Goal: Task Accomplishment & Management: Manage account settings

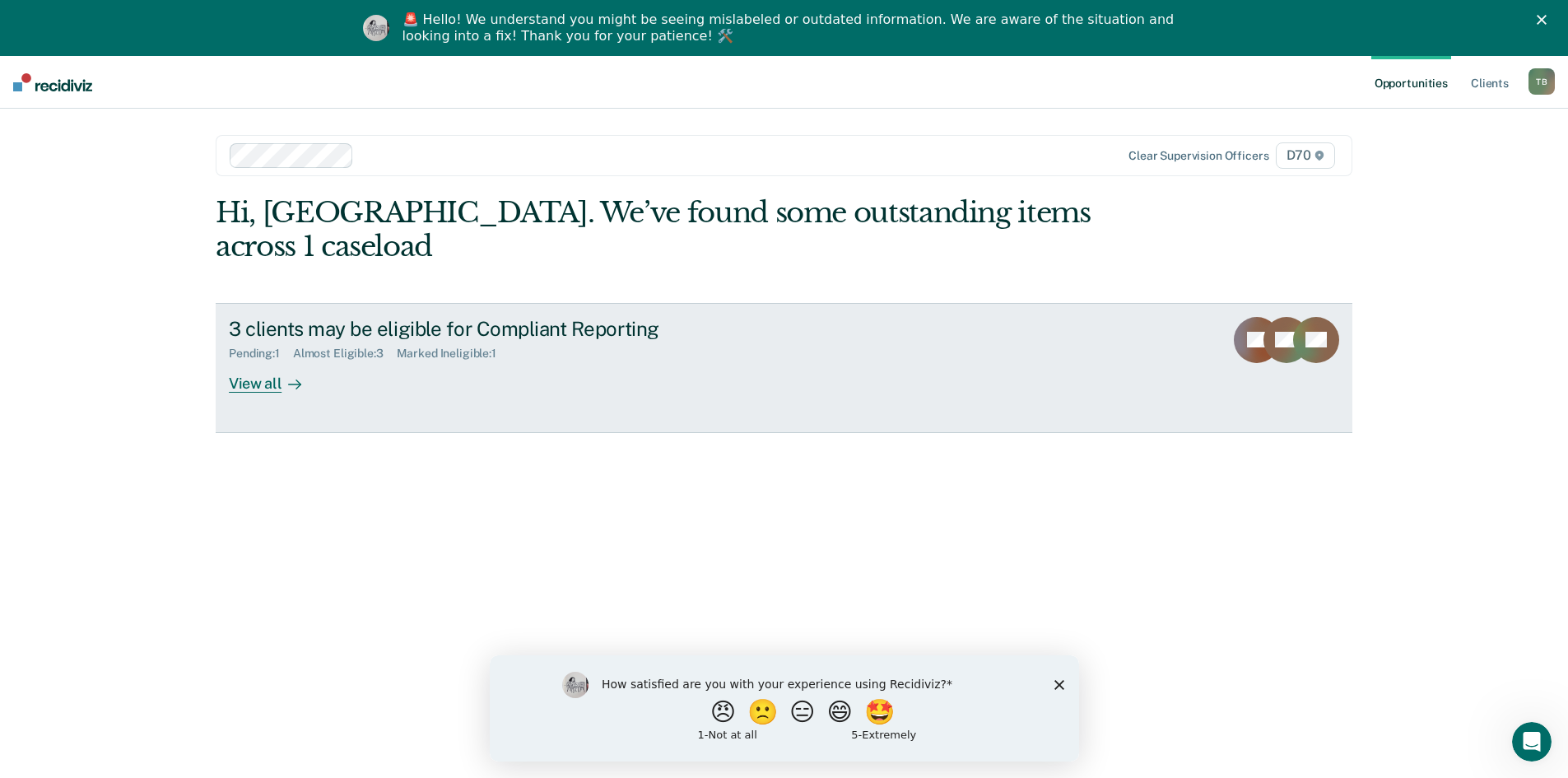
click at [259, 361] on div "View all" at bounding box center [274, 377] width 92 height 32
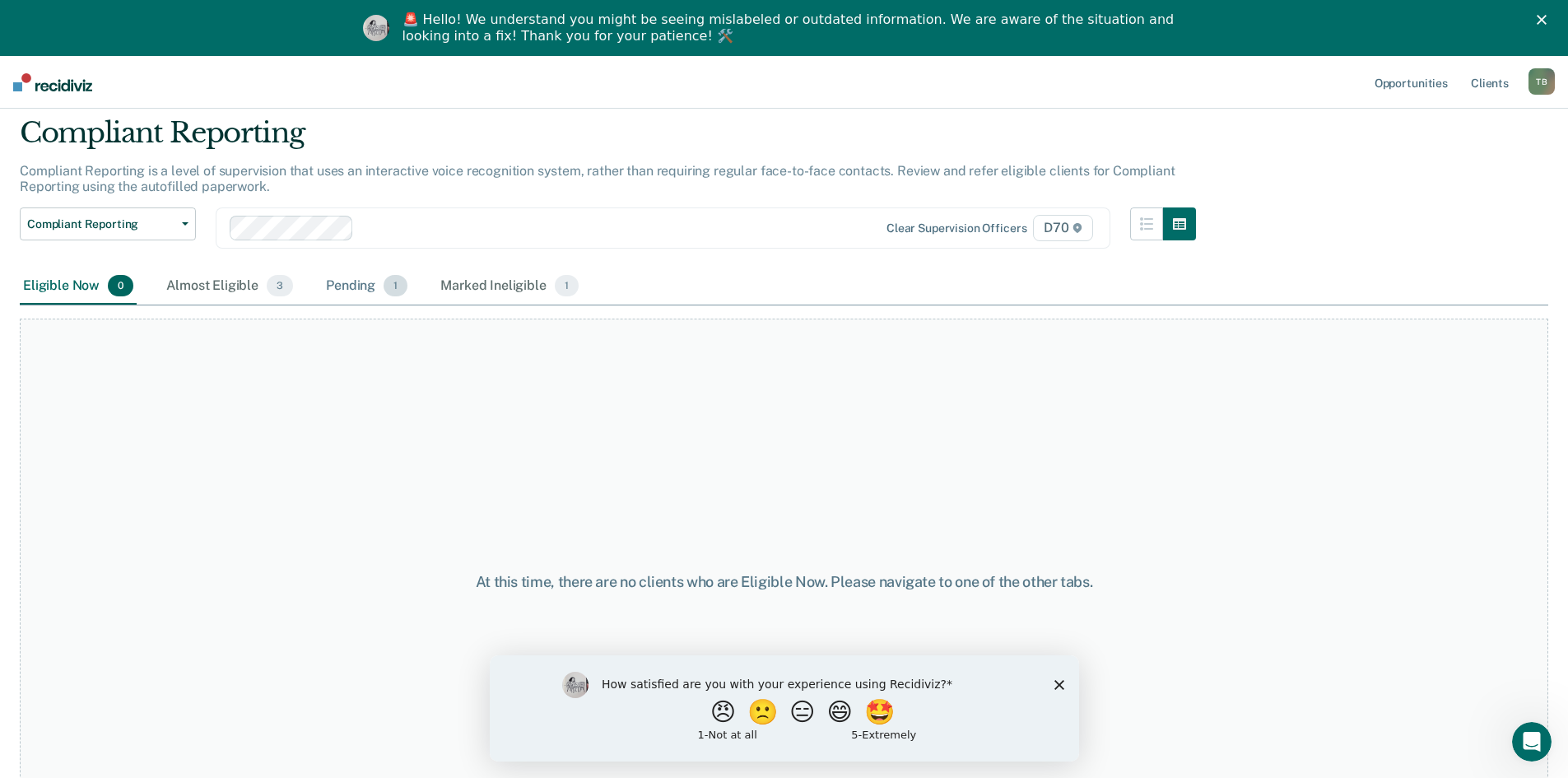
scroll to position [122, 0]
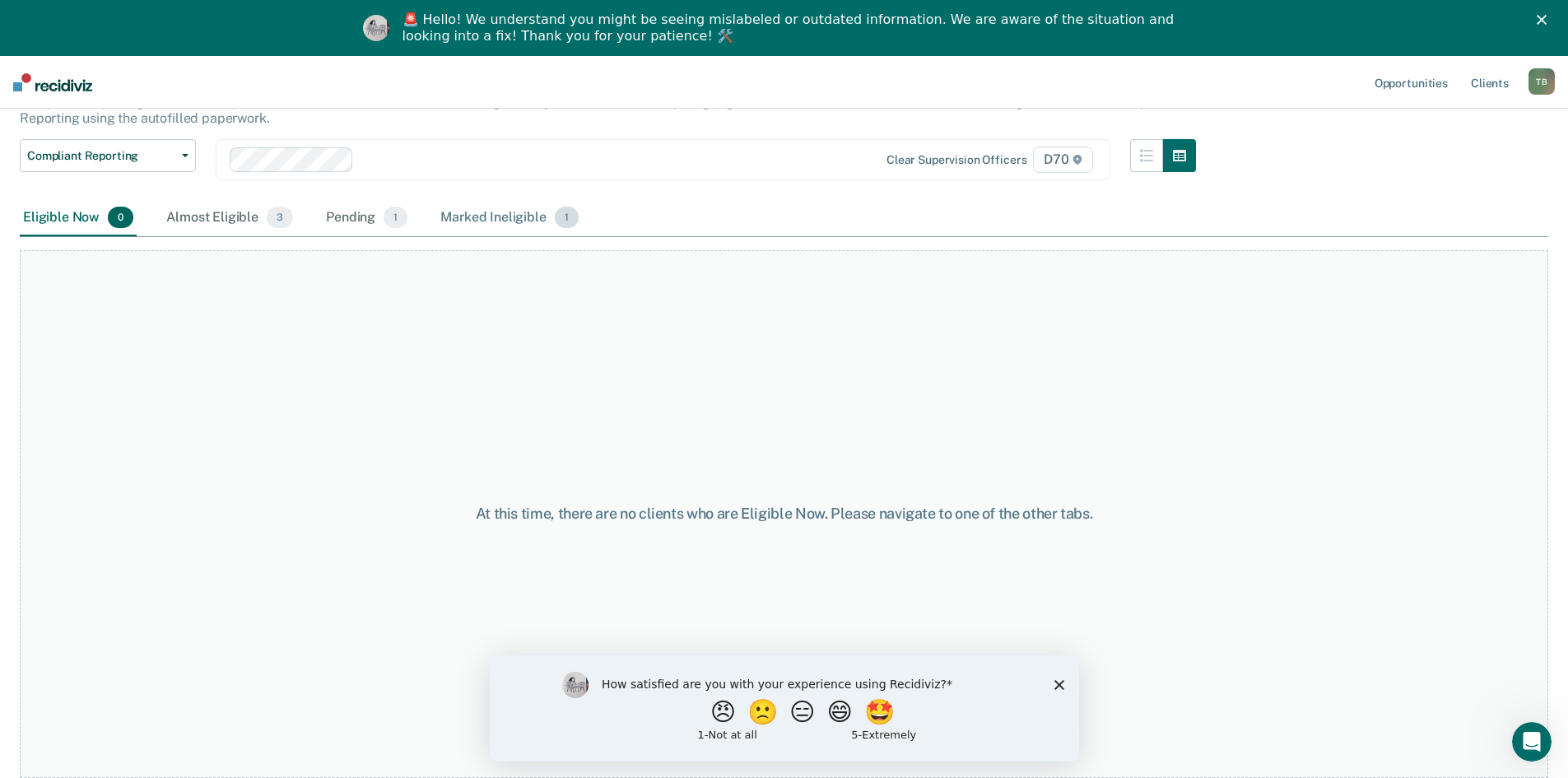
click at [482, 228] on div "Marked Ineligible 1" at bounding box center [508, 218] width 145 height 36
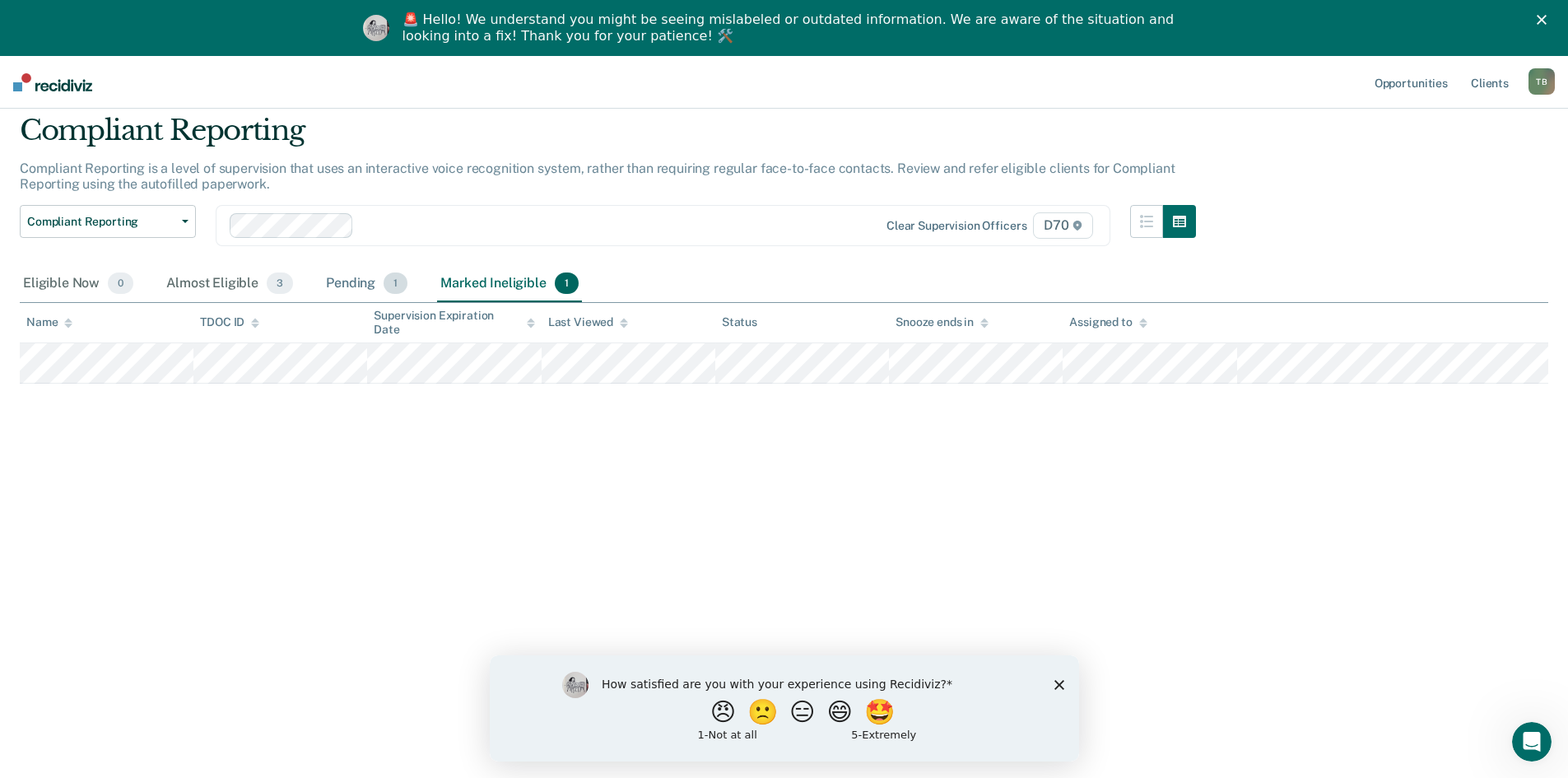
click at [345, 290] on div "Pending 1" at bounding box center [367, 284] width 88 height 36
click at [471, 280] on div "Marked Ineligible 1" at bounding box center [508, 284] width 145 height 36
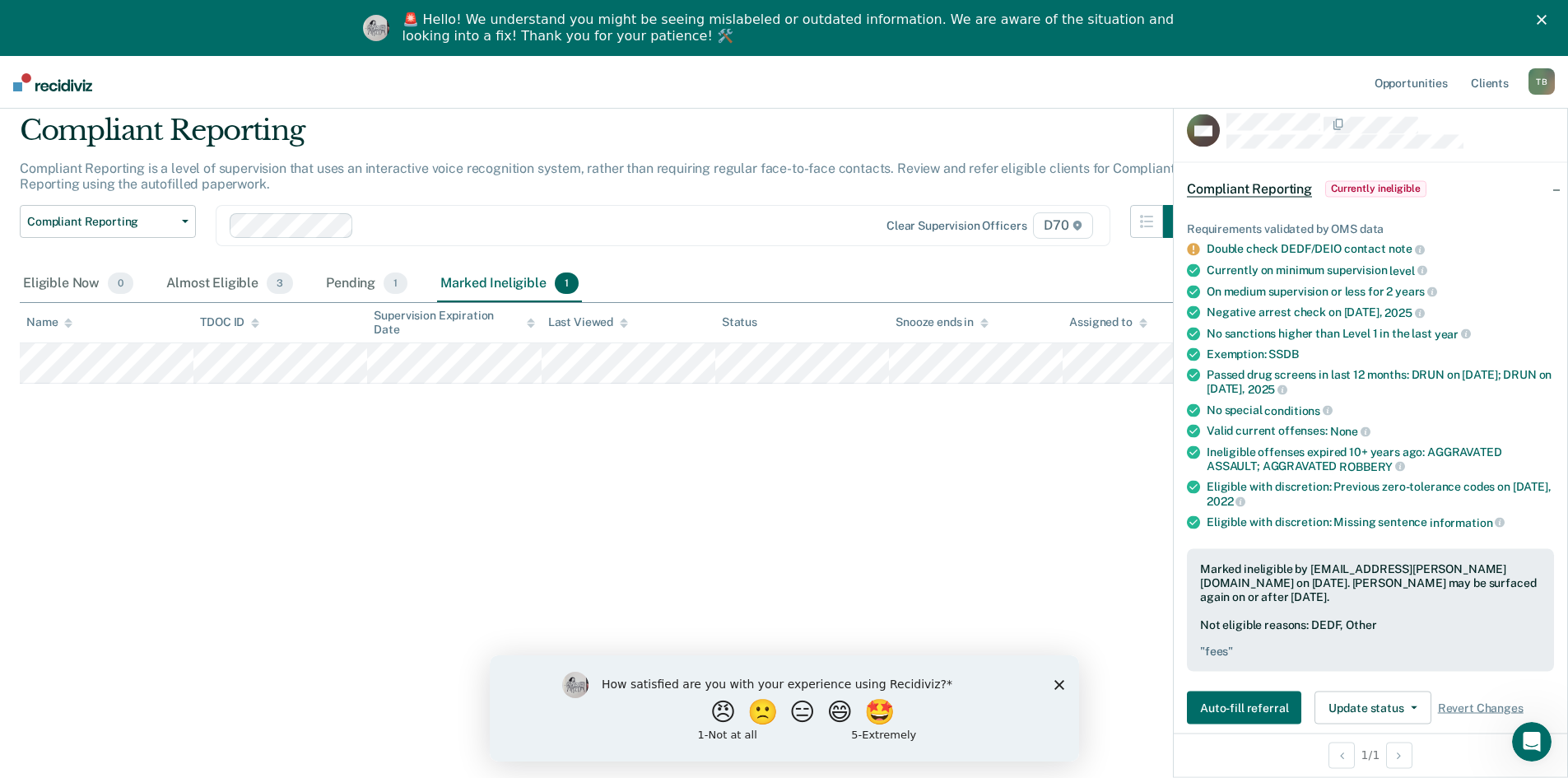
click at [1193, 252] on icon at bounding box center [1192, 249] width 12 height 12
click at [358, 289] on div "Pending 1" at bounding box center [367, 284] width 88 height 36
click at [251, 297] on div "Almost Eligible 3" at bounding box center [229, 284] width 134 height 36
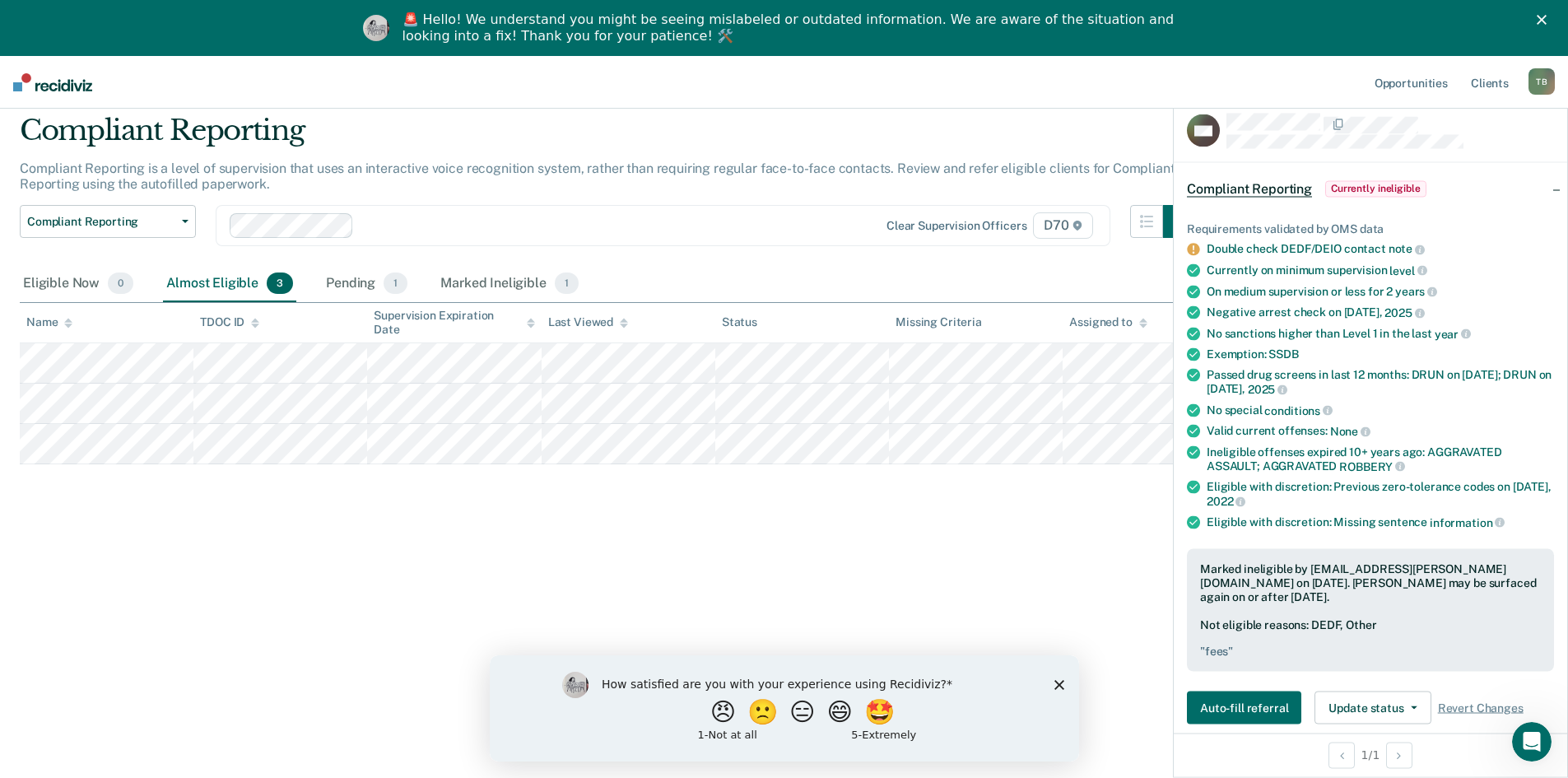
click at [975, 264] on div "Compliant Reporting Compliant Reporting Supervision Level Downgrade Suspension …" at bounding box center [608, 235] width 1176 height 61
click at [916, 553] on div "Compliant Reporting Compliant Reporting is a level of supervision that uses an …" at bounding box center [784, 384] width 1528 height 541
click at [810, 560] on div "Compliant Reporting Compliant Reporting is a level of supervision that uses an …" at bounding box center [784, 384] width 1528 height 541
click at [1014, 570] on div "Compliant Reporting Compliant Reporting is a level of supervision that uses an …" at bounding box center [784, 384] width 1528 height 541
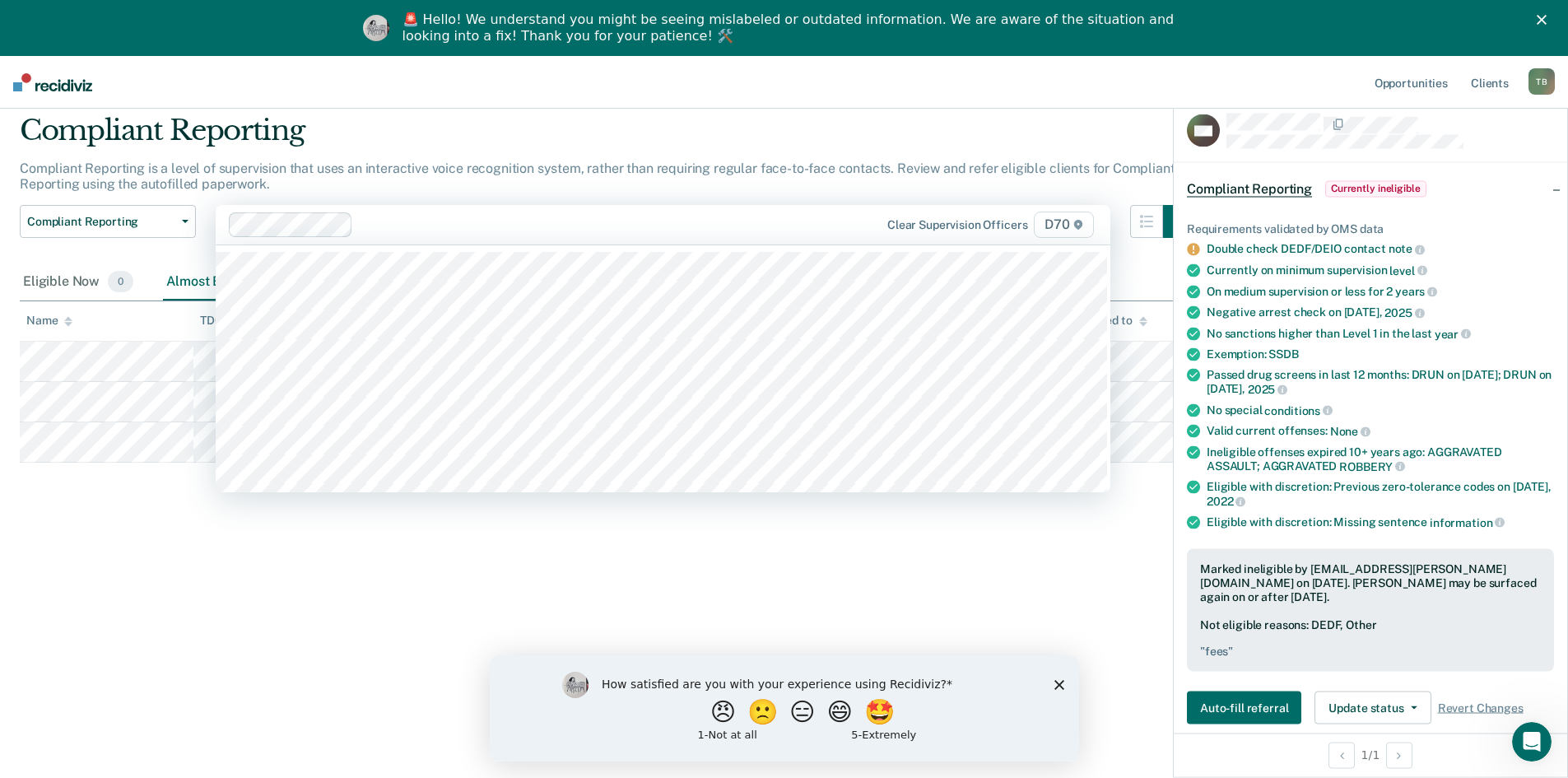
click at [630, 223] on div at bounding box center [597, 223] width 474 height 19
click at [640, 171] on p "Compliant Reporting is a level of supervision that uses an interactive voice re…" at bounding box center [597, 176] width 1154 height 31
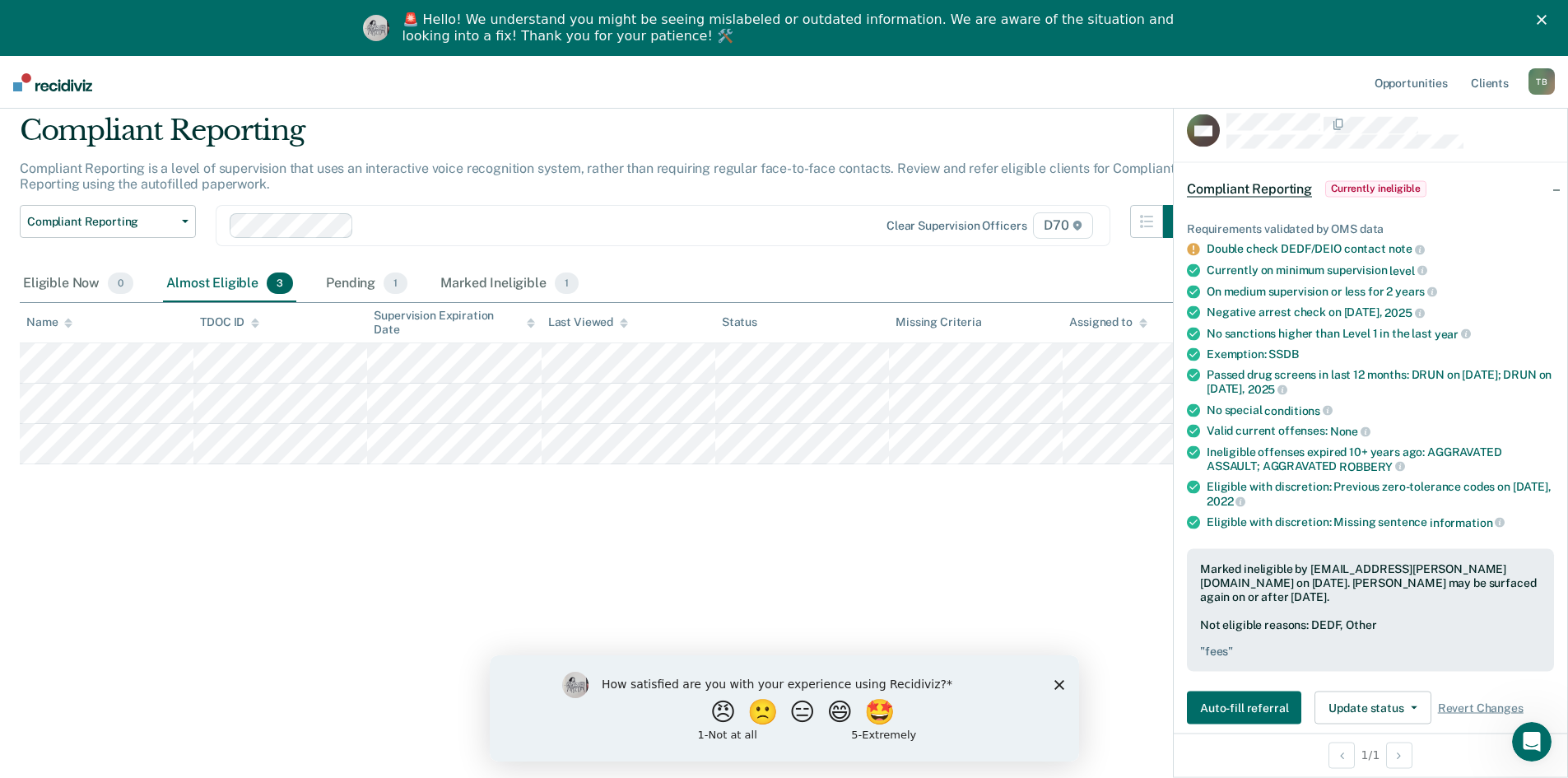
click at [811, 526] on div "Compliant Reporting Compliant Reporting is a level of supervision that uses an …" at bounding box center [784, 384] width 1528 height 541
click at [976, 578] on div "Compliant Reporting Compliant Reporting is a level of supervision that uses an …" at bounding box center [784, 384] width 1528 height 541
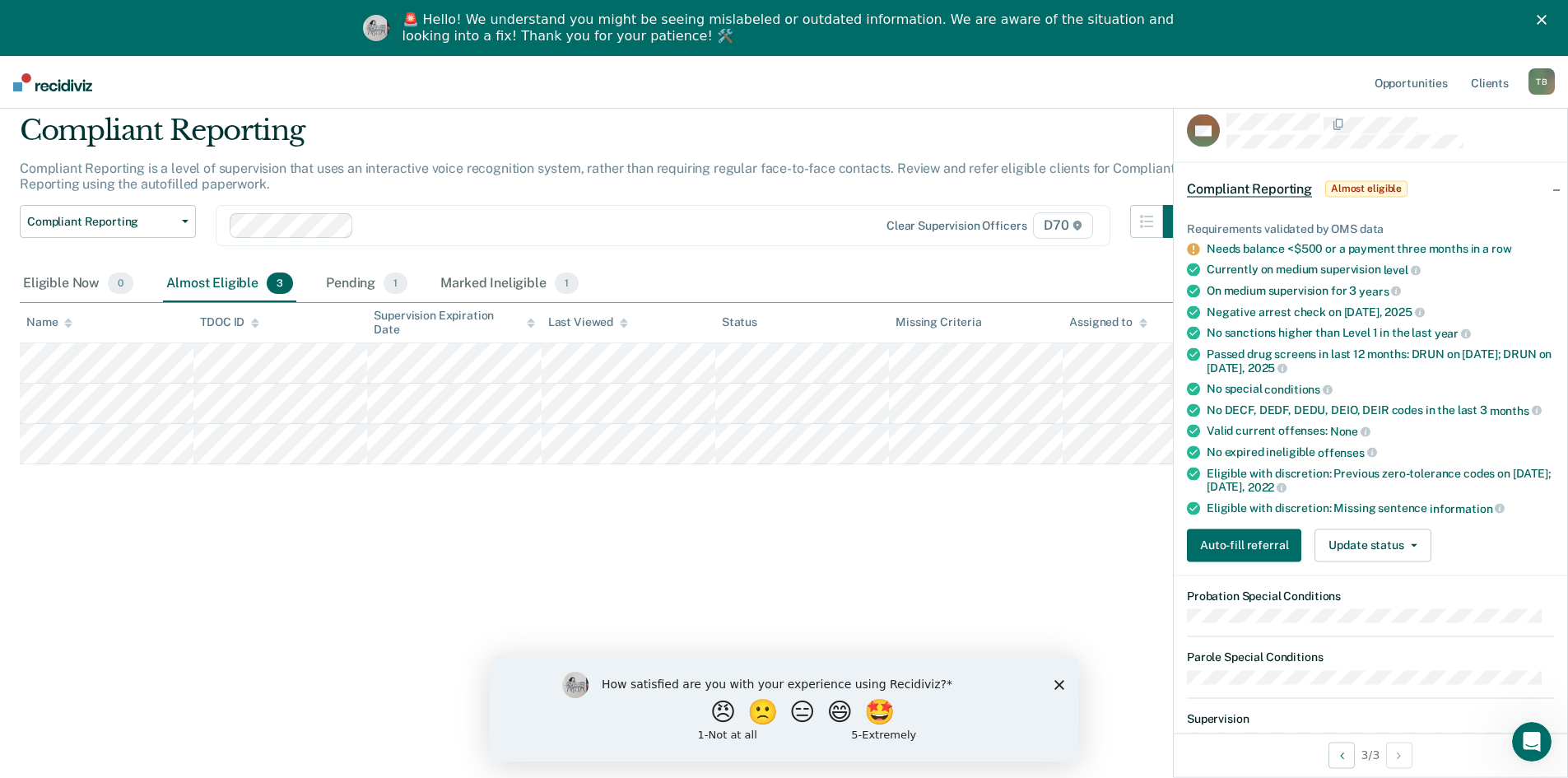
click at [935, 550] on div "Compliant Reporting Compliant Reporting is a level of supervision that uses an …" at bounding box center [784, 384] width 1528 height 541
click at [1341, 542] on button "Update status" at bounding box center [1372, 545] width 116 height 33
click at [1553, 21] on div "Close" at bounding box center [1544, 20] width 17 height 10
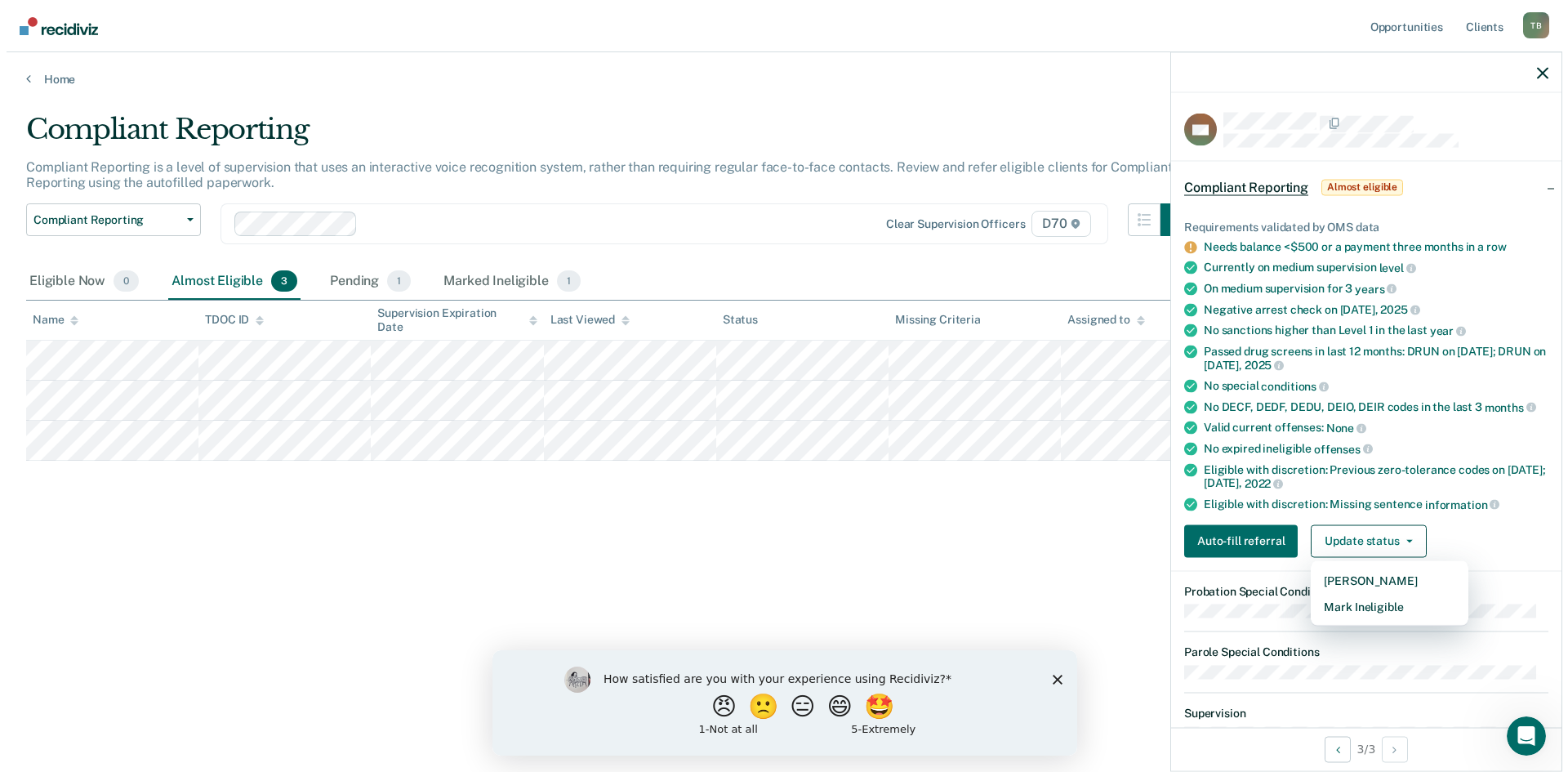
scroll to position [0, 0]
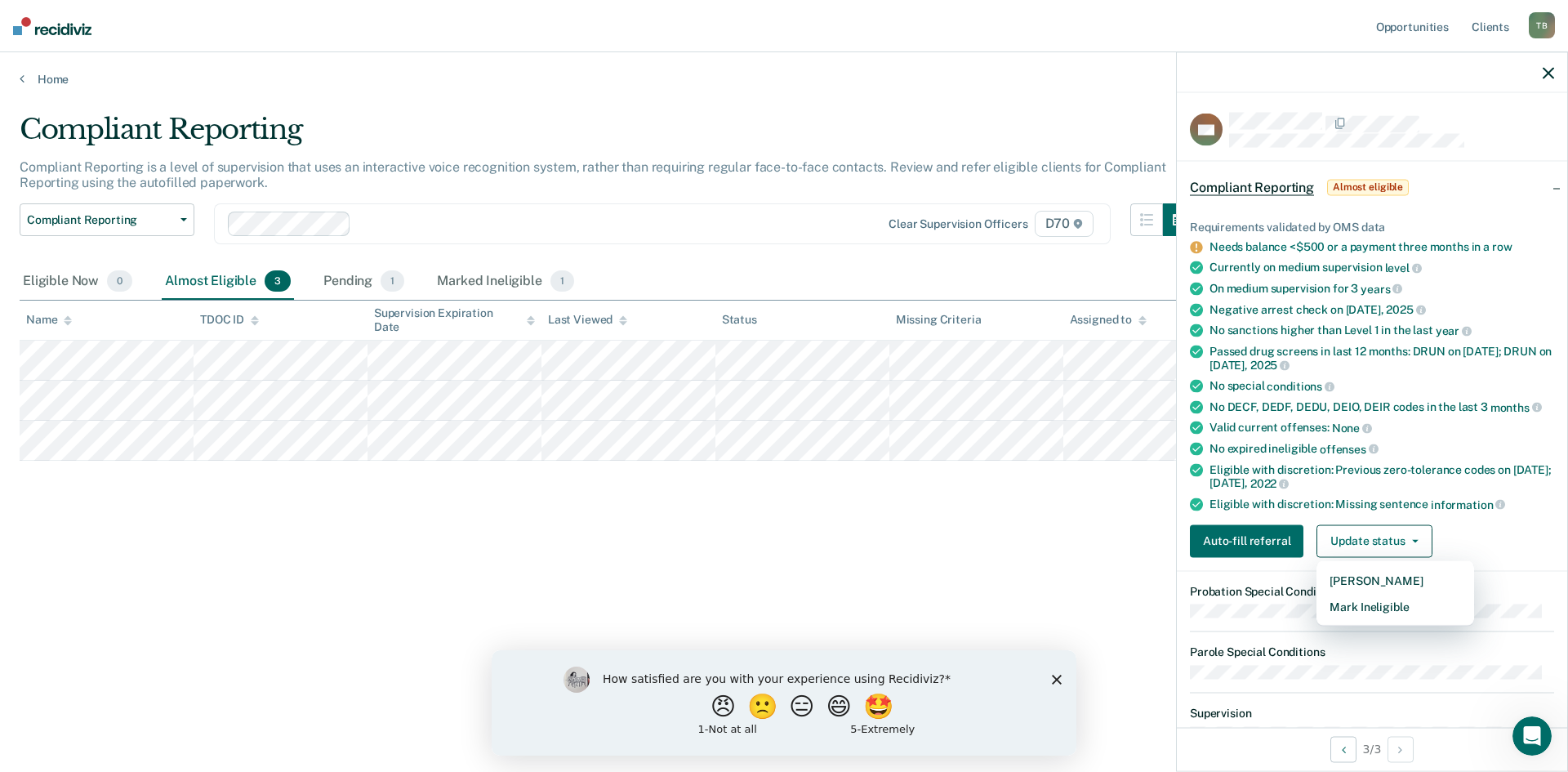
click at [1547, 72] on icon "button" at bounding box center [1548, 73] width 12 height 12
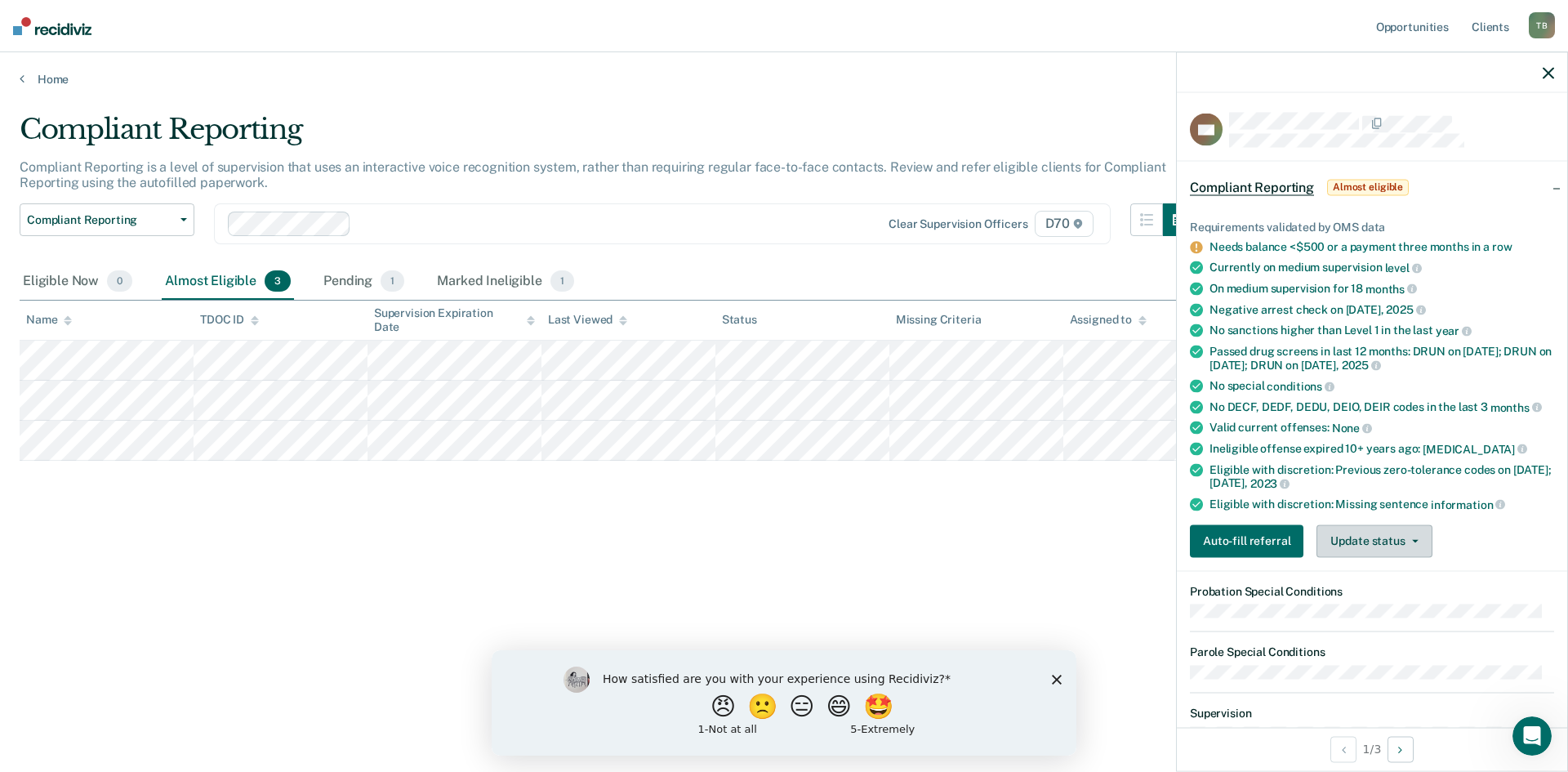
click at [1375, 552] on button "Update status" at bounding box center [1374, 540] width 115 height 33
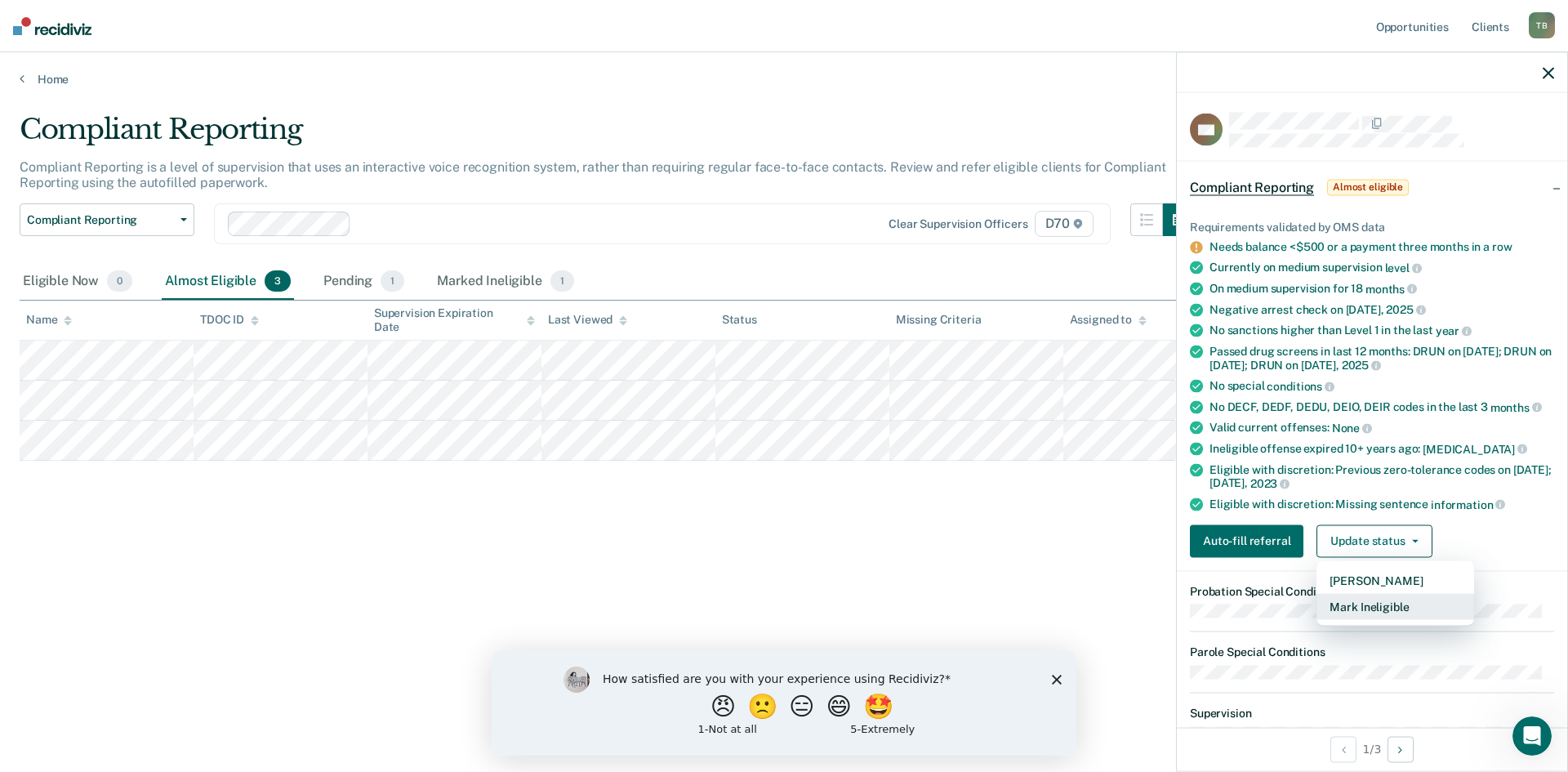
click at [1360, 600] on button "Mark Ineligible" at bounding box center [1395, 606] width 157 height 26
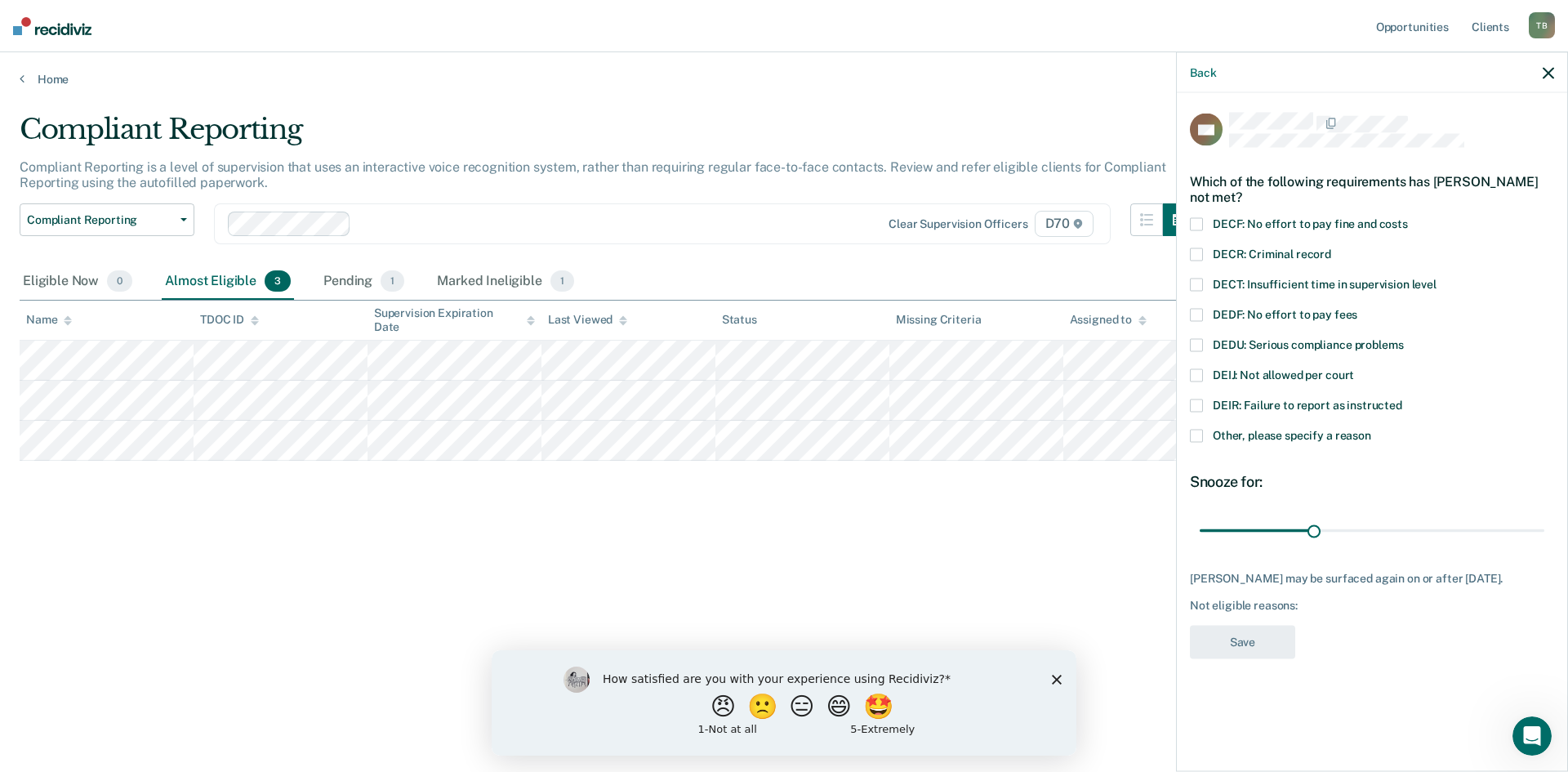
click at [1196, 317] on span at bounding box center [1196, 315] width 13 height 13
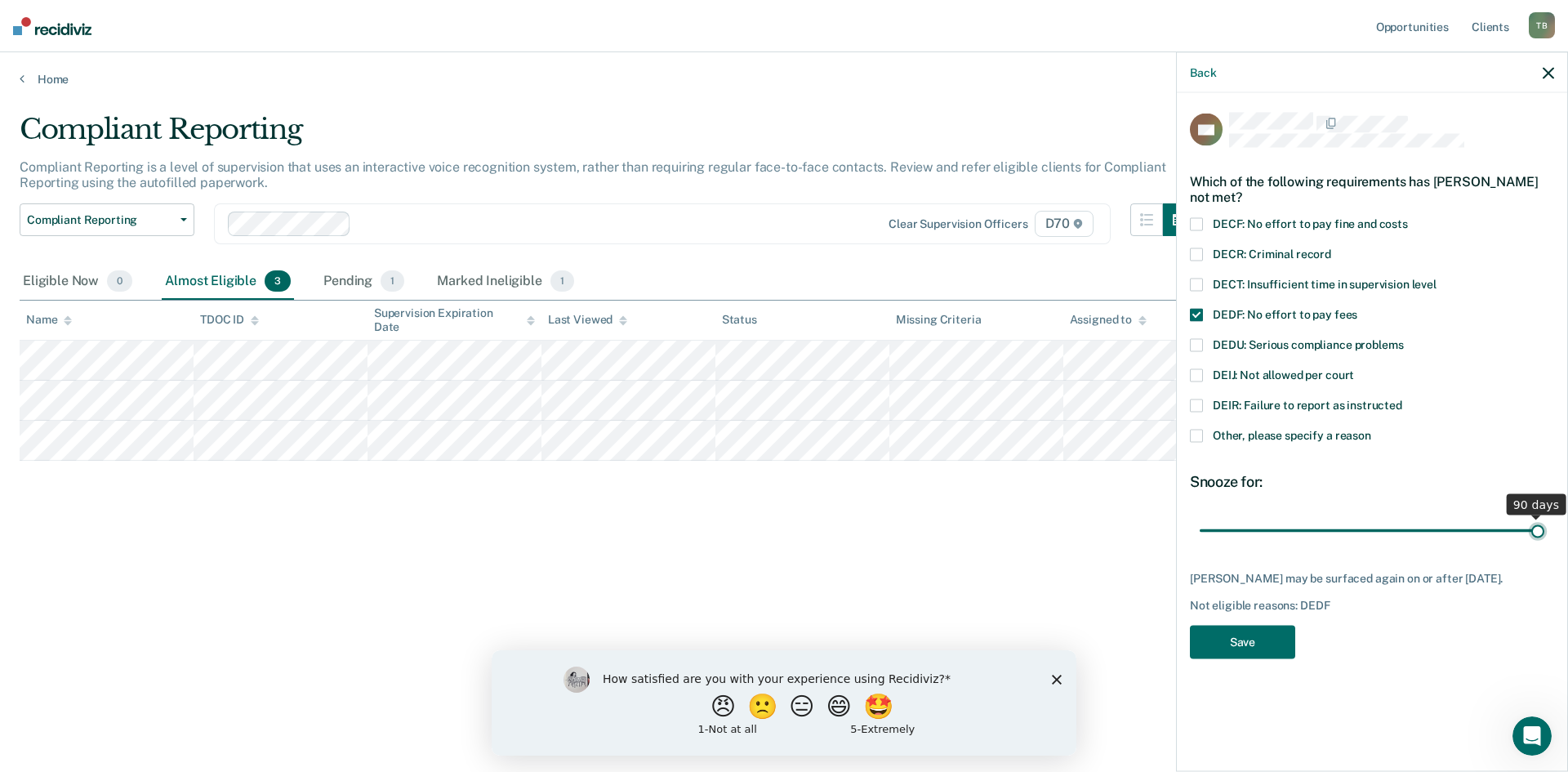
drag, startPoint x: 1315, startPoint y: 531, endPoint x: 1585, endPoint y: 466, distance: 277.7
type input "90"
click at [1544, 517] on input "range" at bounding box center [1372, 531] width 344 height 29
click at [1229, 639] on button "Save" at bounding box center [1243, 642] width 105 height 34
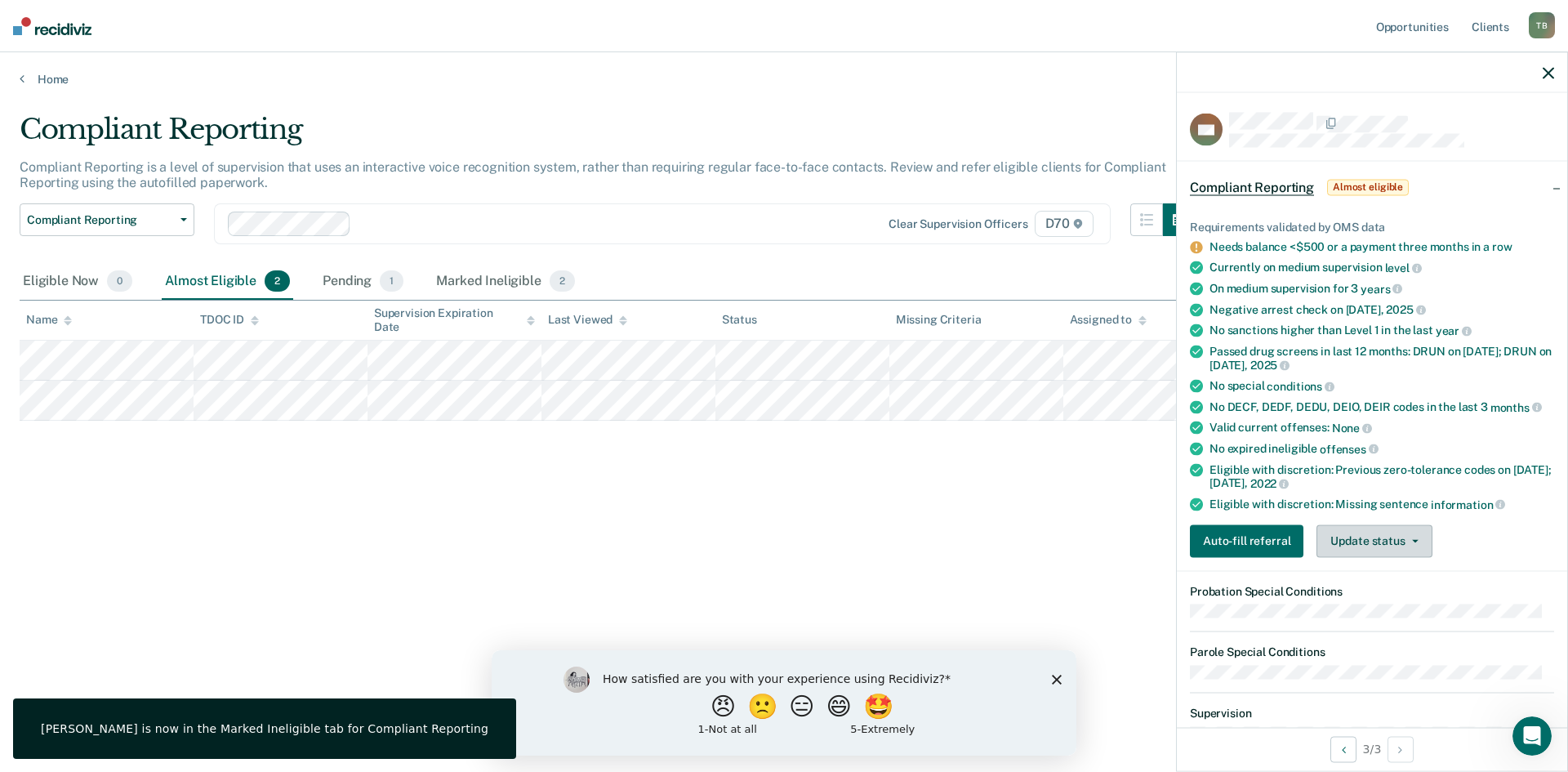
click at [1354, 545] on button "Update status" at bounding box center [1374, 540] width 115 height 33
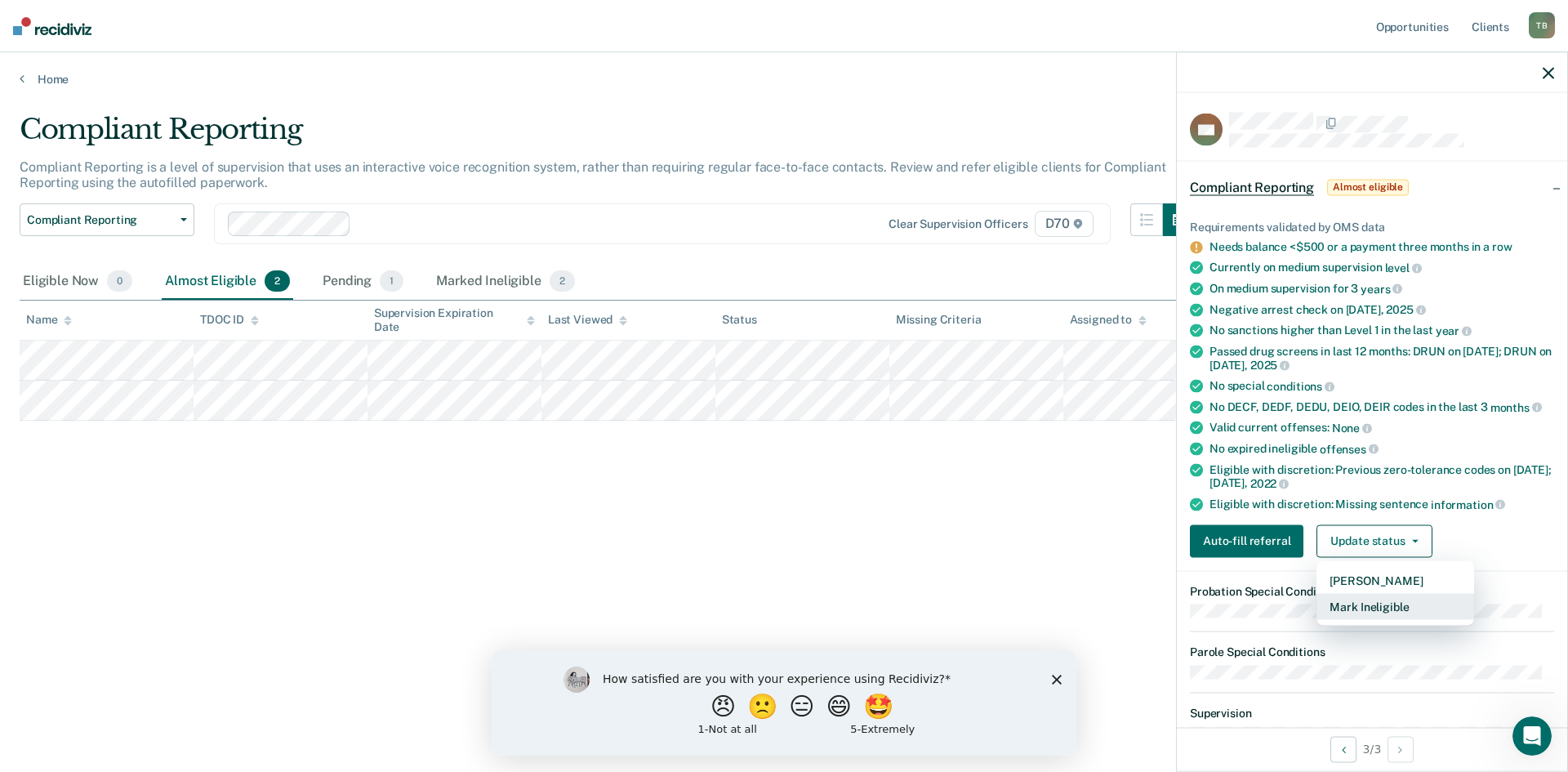
click at [1364, 605] on button "Mark Ineligible" at bounding box center [1395, 606] width 157 height 26
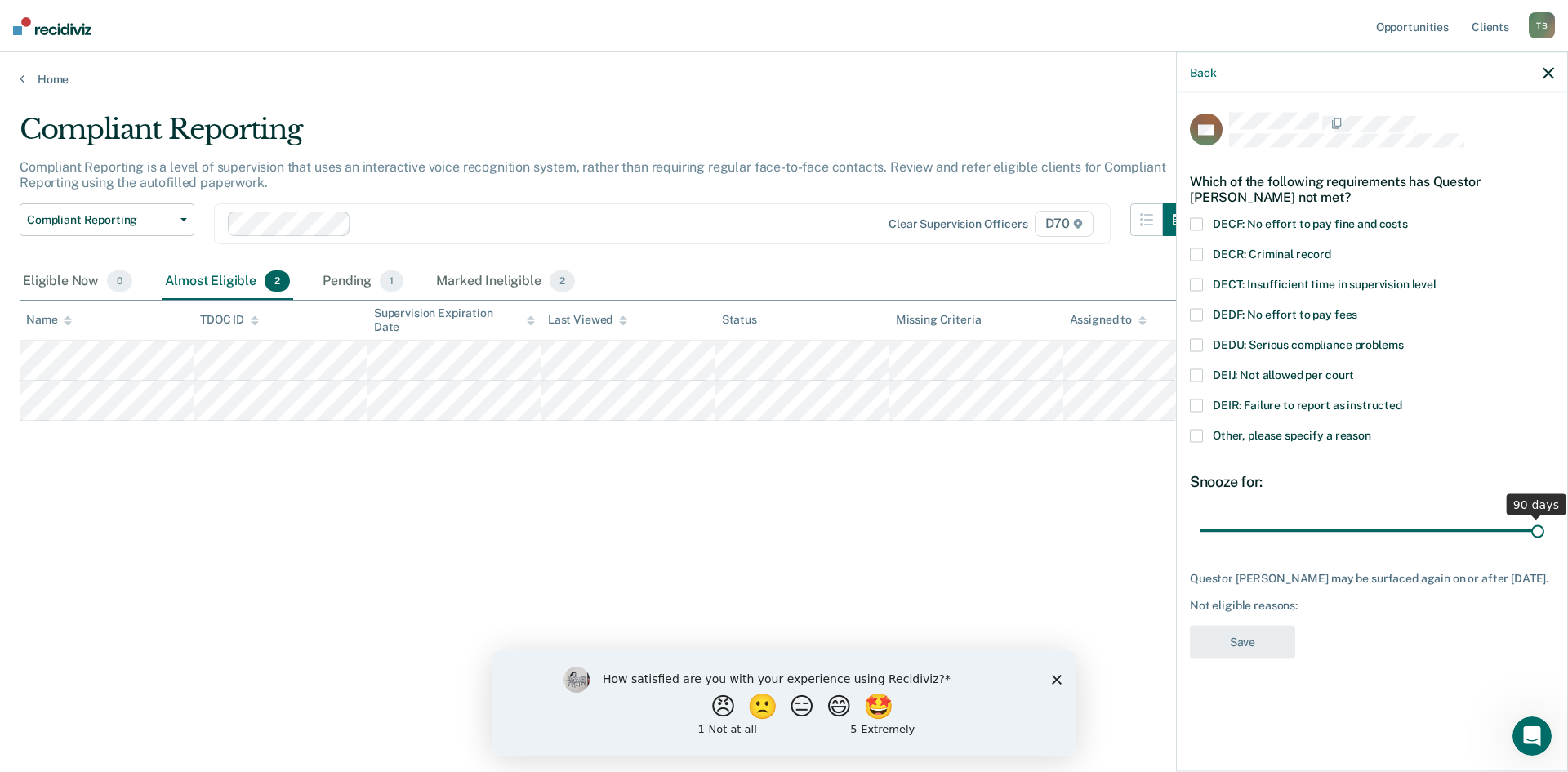
drag, startPoint x: 1314, startPoint y: 535, endPoint x: 1551, endPoint y: 552, distance: 237.6
type input "90"
click at [1544, 545] on input "range" at bounding box center [1372, 531] width 344 height 29
click at [1193, 313] on span at bounding box center [1196, 315] width 13 height 13
click at [1252, 642] on button "Save" at bounding box center [1243, 642] width 105 height 34
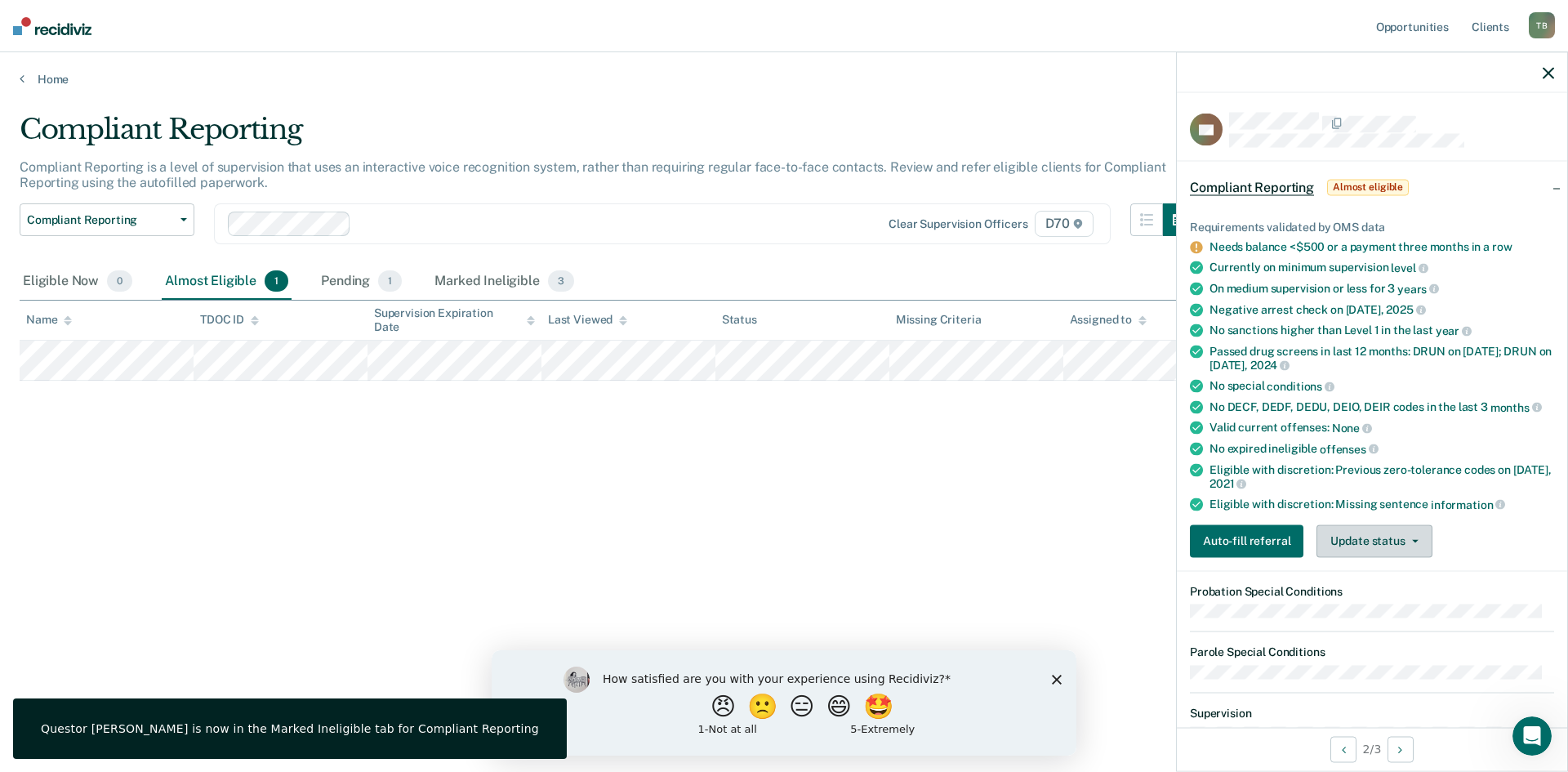
click at [1353, 537] on button "Update status" at bounding box center [1374, 540] width 115 height 33
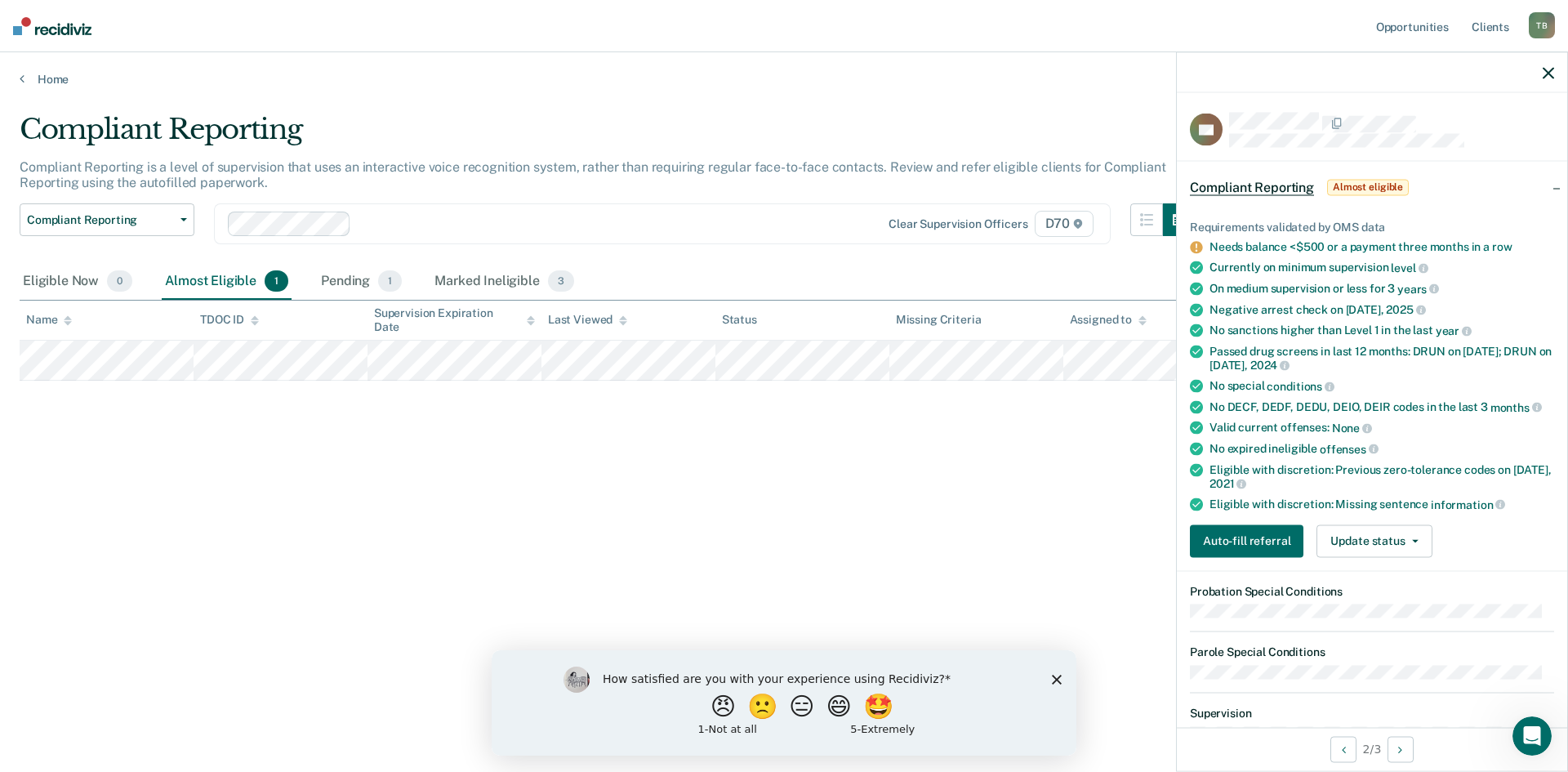
click at [1365, 492] on ul "Requirements validated by OMS data Needs balance <$500 or a payment three month…" at bounding box center [1372, 365] width 364 height 292
click at [1326, 544] on button "Update status" at bounding box center [1374, 540] width 115 height 33
click at [629, 474] on div "Compliant Reporting Compliant Reporting is a level of supervision that uses an …" at bounding box center [784, 381] width 1528 height 536
click at [1079, 513] on div "Compliant Reporting Compliant Reporting is a level of supervision that uses an …" at bounding box center [784, 381] width 1528 height 536
click at [1373, 552] on button "Update status" at bounding box center [1374, 540] width 115 height 33
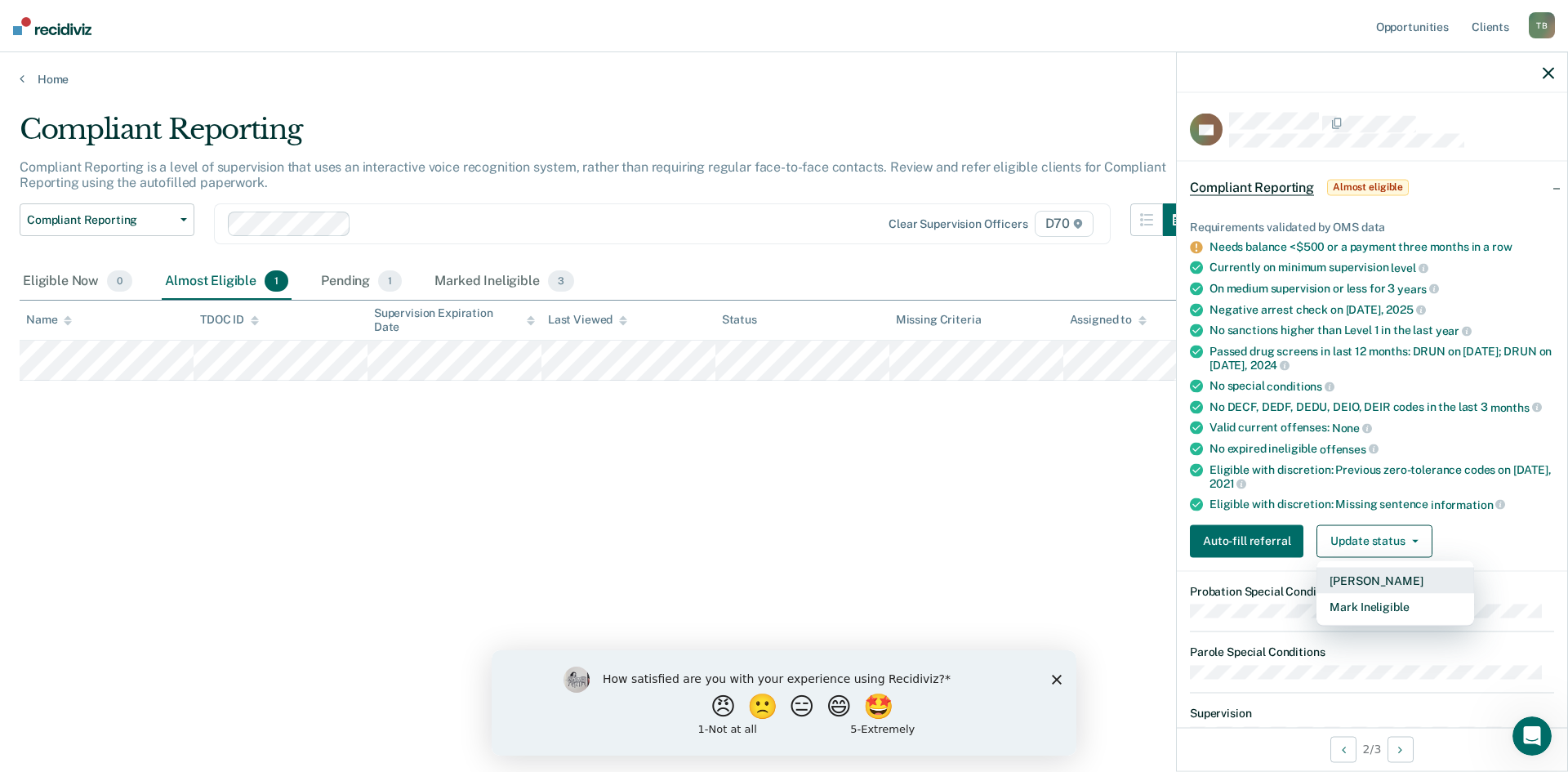
click at [1367, 579] on button "[PERSON_NAME]" at bounding box center [1395, 580] width 157 height 26
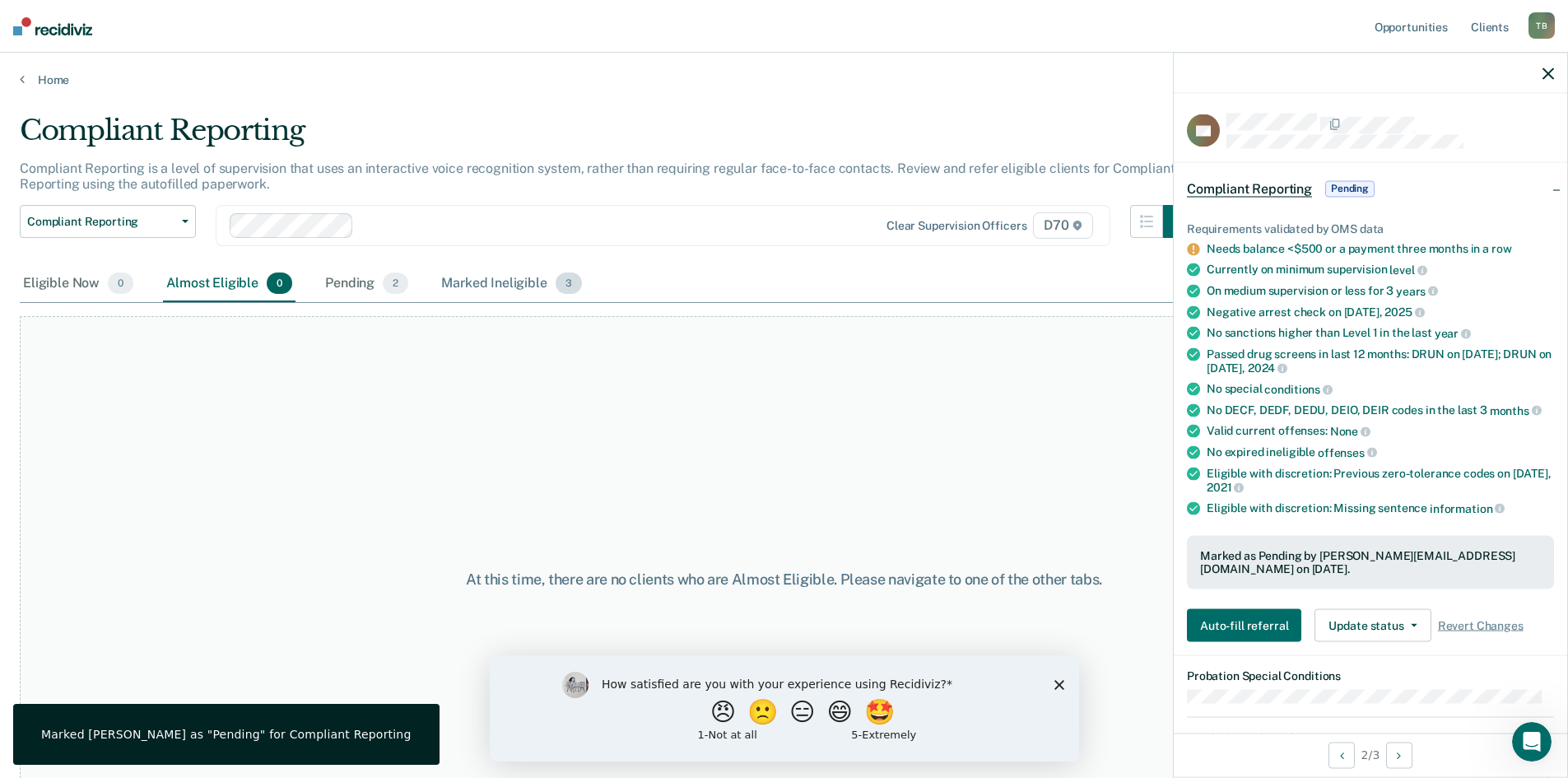
click at [492, 290] on div "Marked Ineligible 3" at bounding box center [511, 284] width 148 height 36
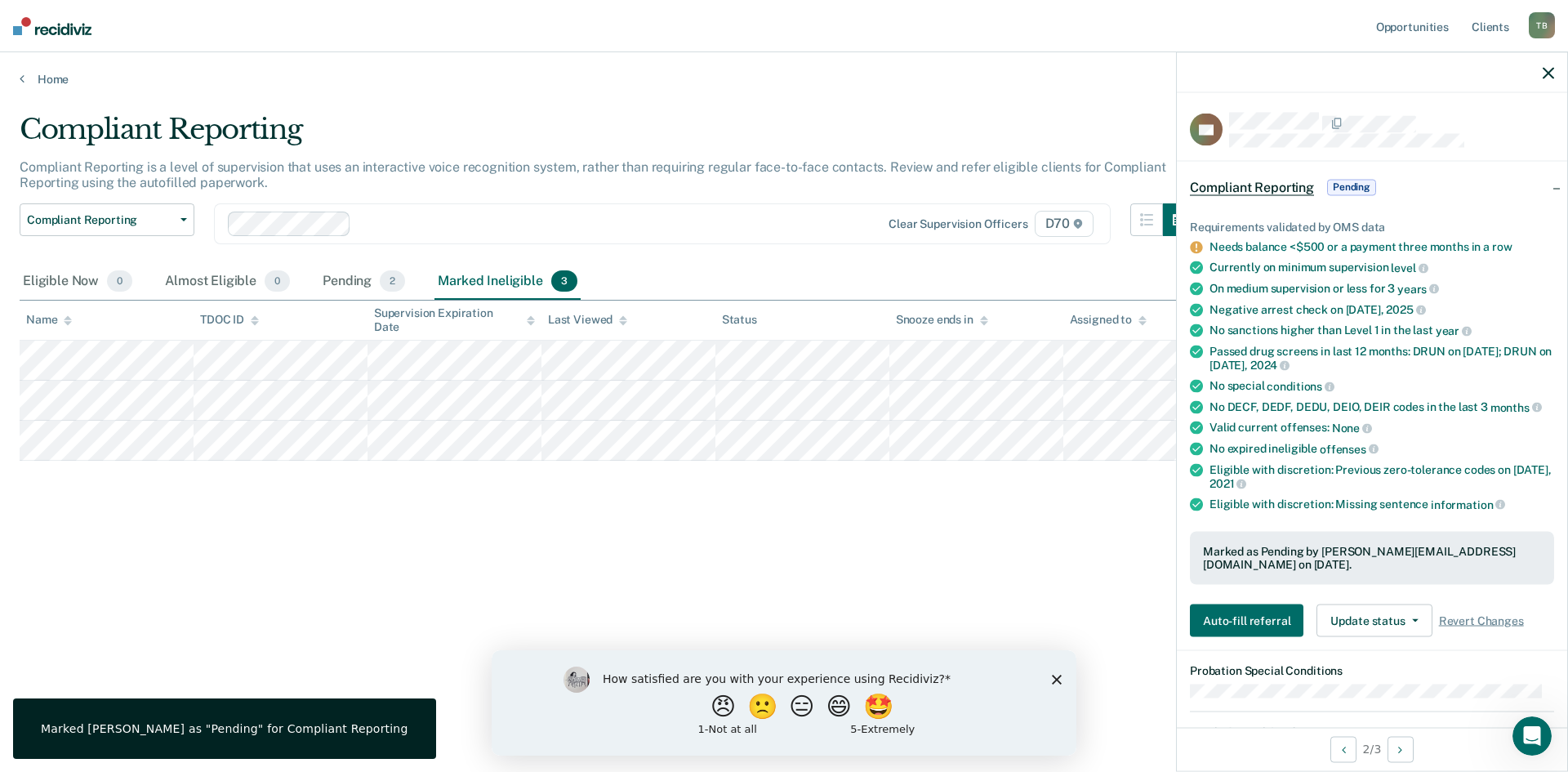
click at [711, 518] on div "Compliant Reporting Compliant Reporting is a level of supervision that uses an …" at bounding box center [784, 381] width 1528 height 536
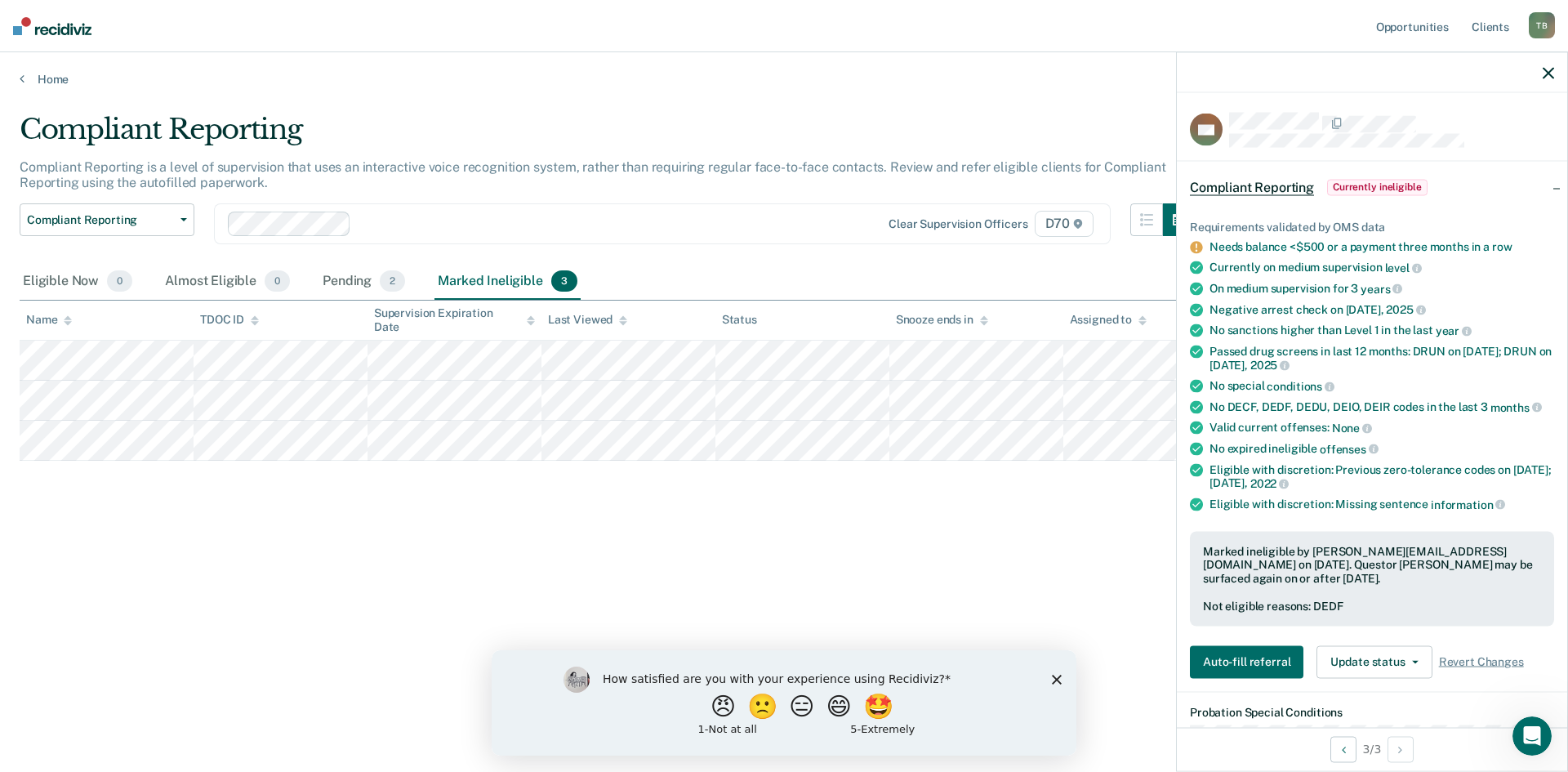
click at [1546, 66] on button "button" at bounding box center [1548, 72] width 12 height 14
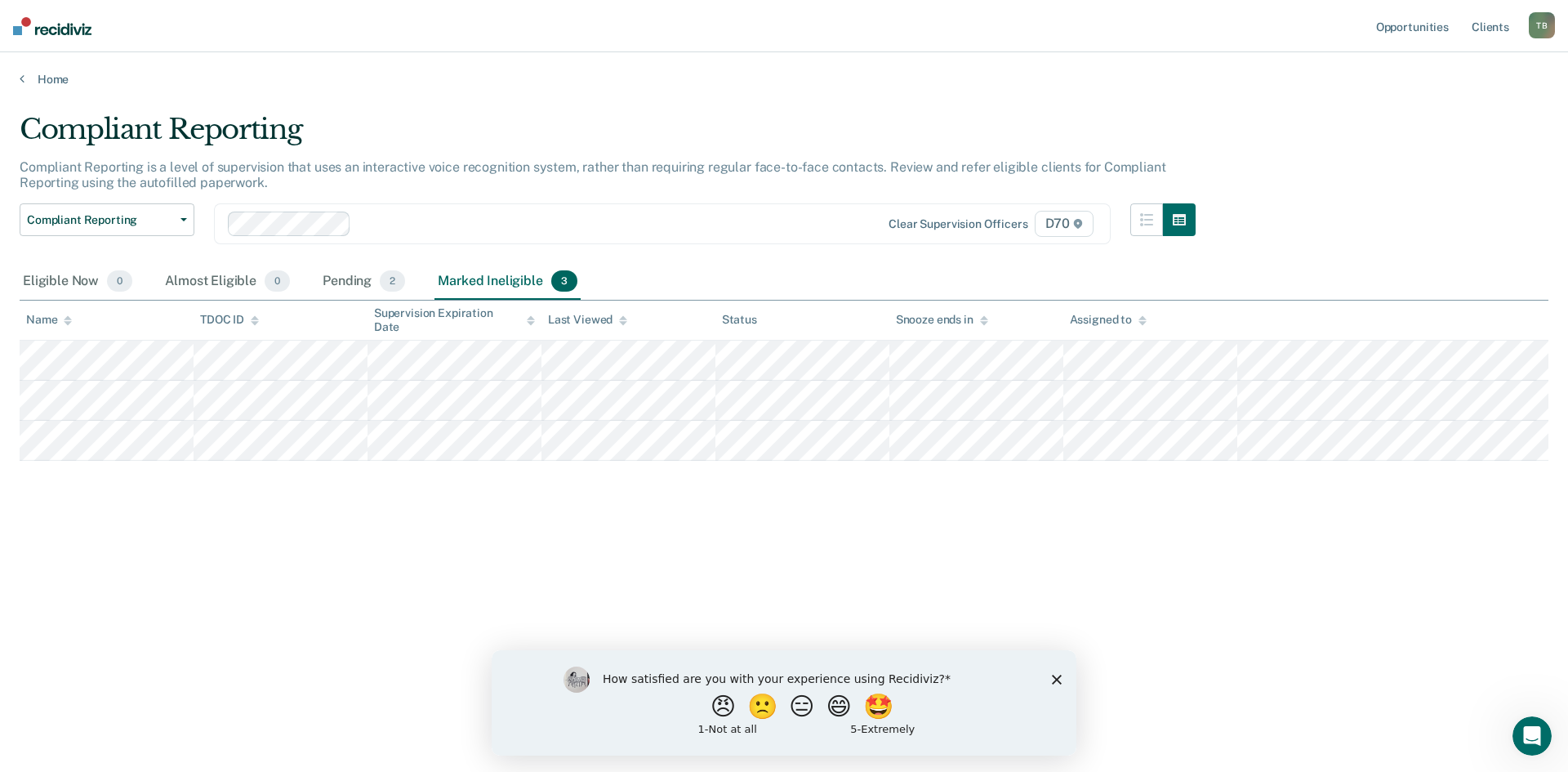
click at [1548, 35] on div "T B" at bounding box center [1541, 25] width 26 height 26
click at [1430, 109] on link "Log Out" at bounding box center [1476, 108] width 132 height 14
